Goal: Complete application form

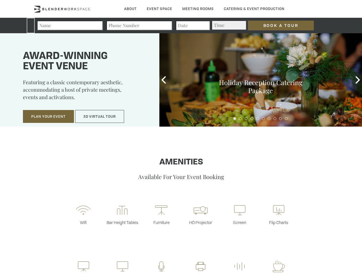
click at [276, 26] on input "Book a Tour" at bounding box center [281, 26] width 66 height 10
click at [48, 117] on button "Plan Your Event" at bounding box center [48, 116] width 51 height 13
click at [100, 117] on button "3D Virtual Tour" at bounding box center [99, 116] width 49 height 13
click at [164, 80] on div "First name *" at bounding box center [134, 75] width 93 height 13
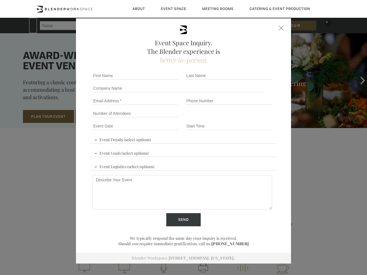
click at [358, 80] on div "Event Space Inquiry. The Blender experience is better in-person. Event Details …" at bounding box center [183, 137] width 367 height 275
click at [235, 119] on fieldset "Number of Attendees Budget Range" at bounding box center [183, 113] width 186 height 13
click at [240, 119] on fieldset "Number of Attendees Budget Range" at bounding box center [183, 113] width 186 height 13
click at [246, 119] on fieldset "Number of Attendees Budget Range" at bounding box center [183, 113] width 186 height 13
click at [252, 119] on fieldset "Number of Attendees Budget Range" at bounding box center [183, 113] width 186 height 13
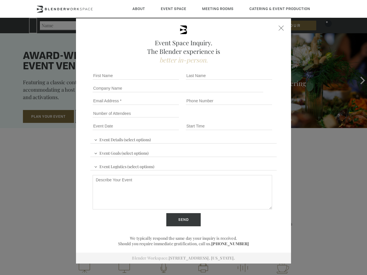
click at [258, 119] on fieldset "Number of Attendees Budget Range" at bounding box center [183, 113] width 186 height 13
